Goal: Find specific page/section: Find specific page/section

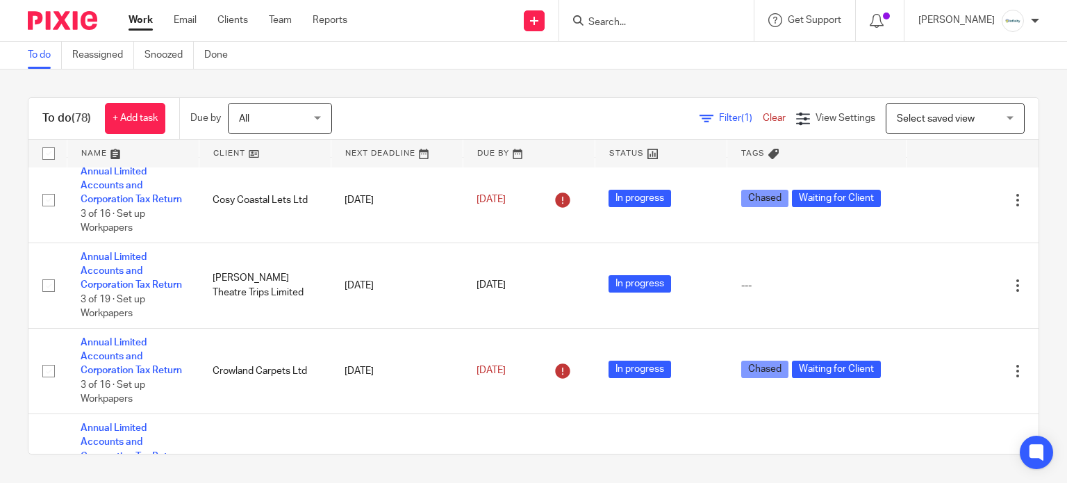
scroll to position [1204, 0]
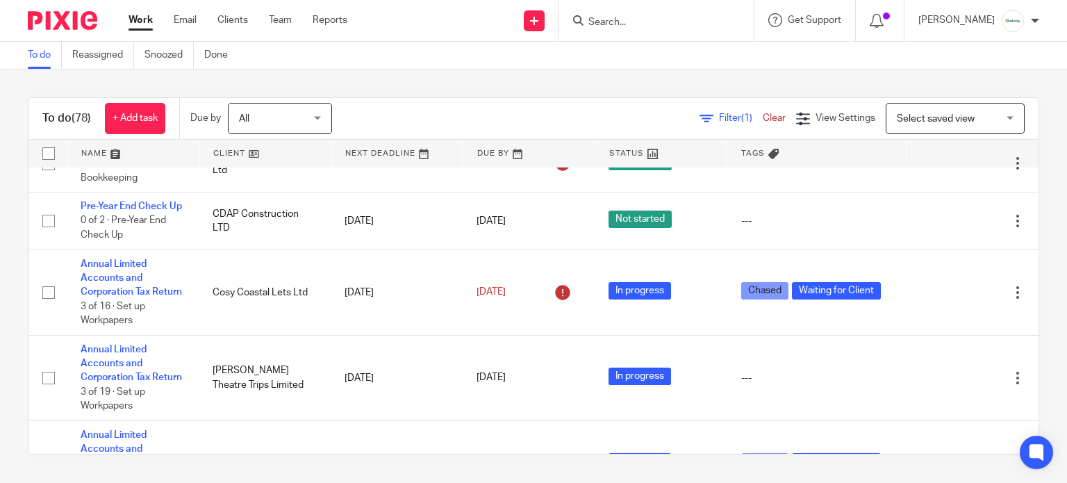
click at [653, 22] on input "Search" at bounding box center [649, 23] width 125 height 13
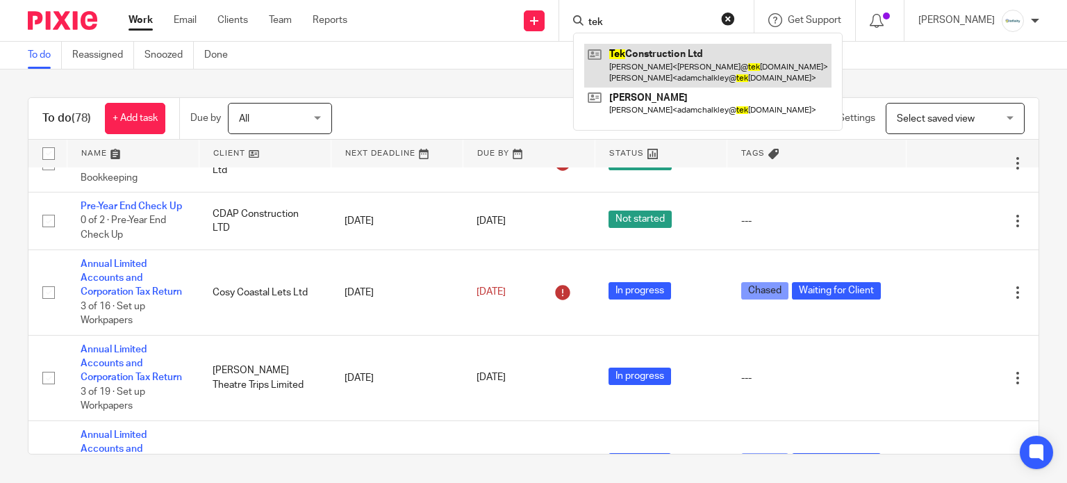
type input "tek"
click at [695, 63] on link at bounding box center [707, 65] width 247 height 43
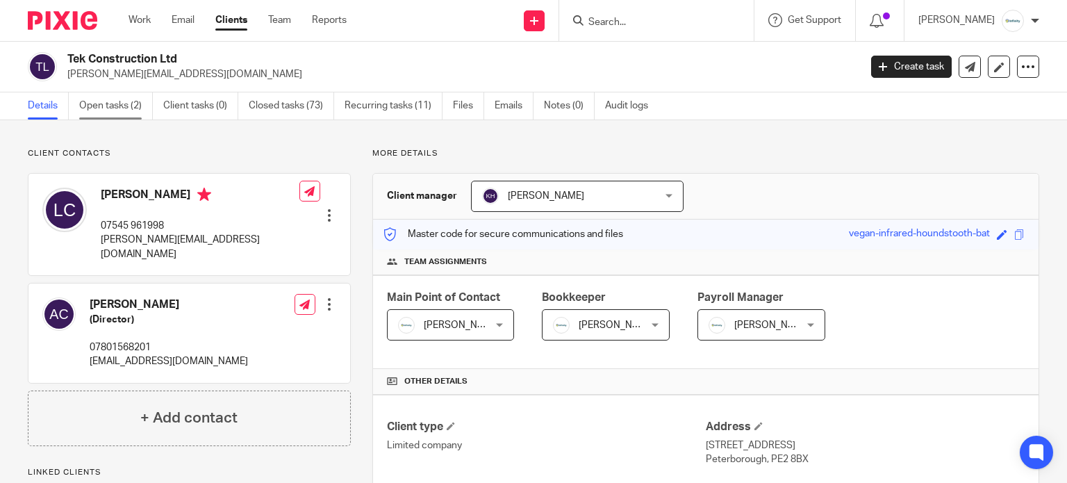
click at [119, 97] on link "Open tasks (2)" at bounding box center [116, 105] width 74 height 27
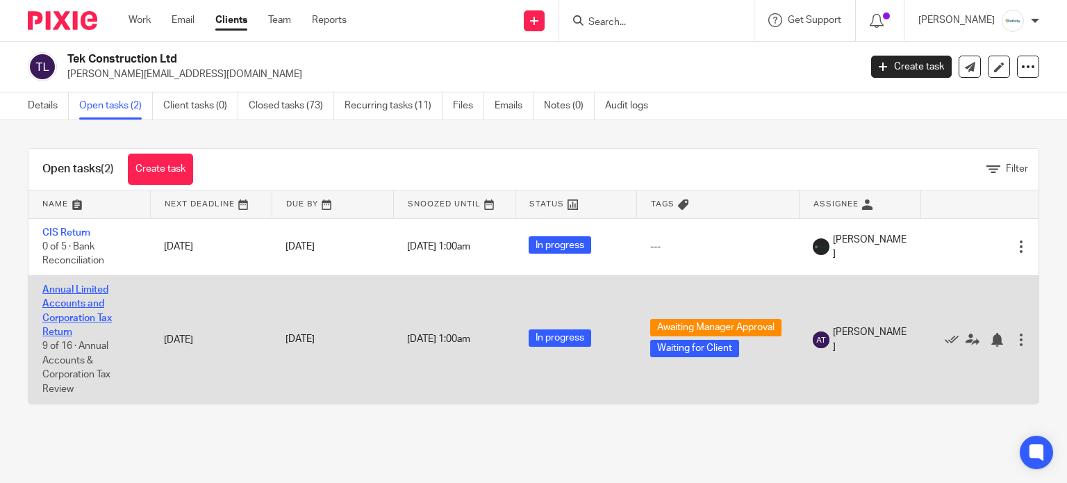
click at [72, 314] on link "Annual Limited Accounts and Corporation Tax Return" at bounding box center [76, 311] width 69 height 52
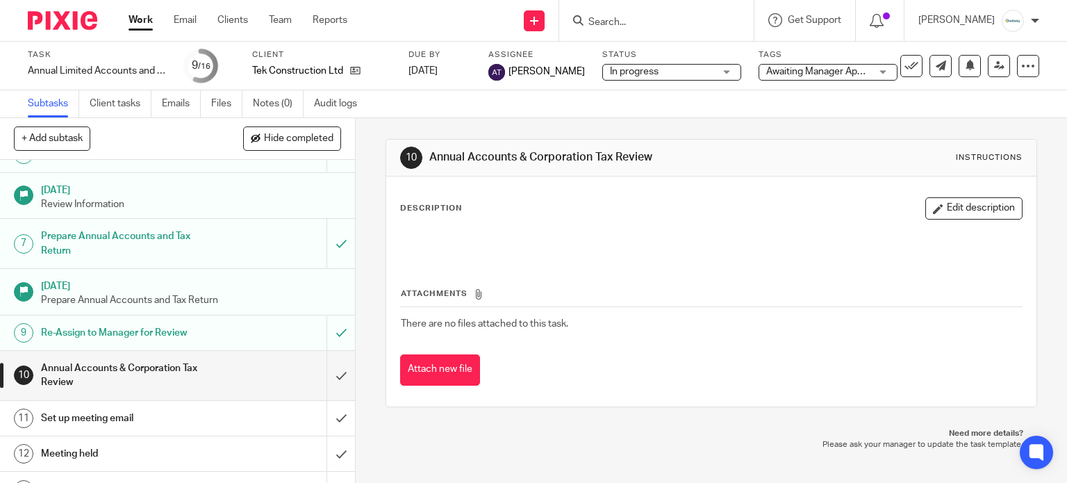
scroll to position [278, 0]
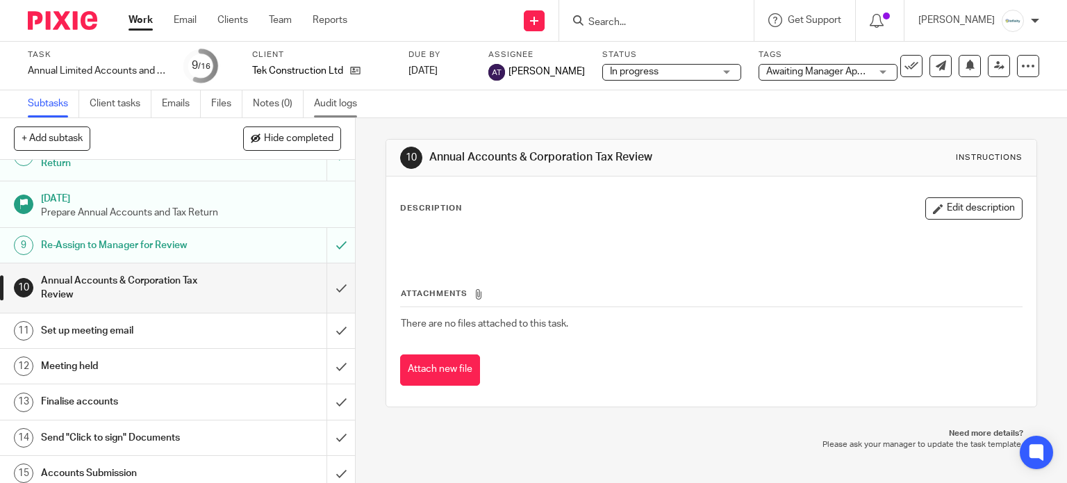
click at [339, 103] on link "Audit logs" at bounding box center [340, 103] width 53 height 27
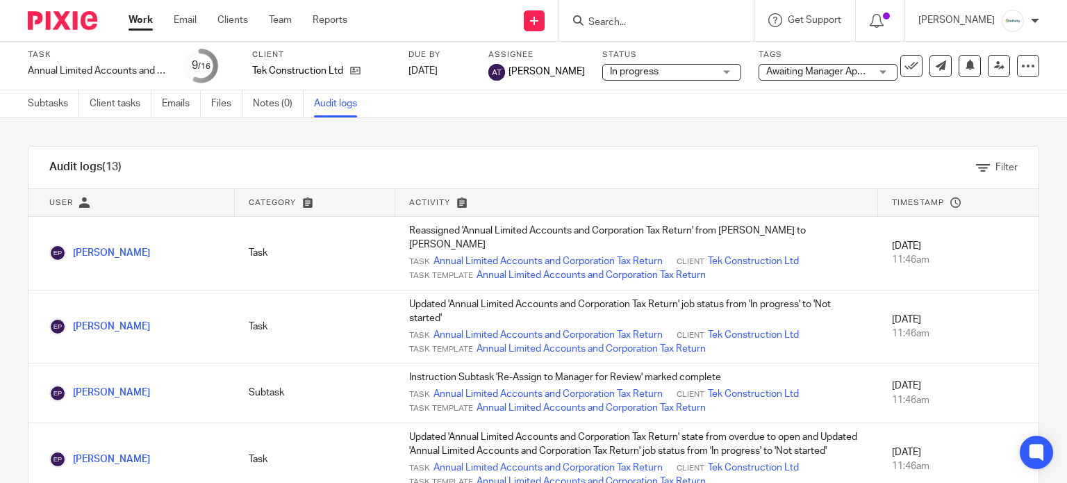
click at [147, 22] on link "Work" at bounding box center [140, 20] width 24 height 14
